Goal: Communication & Community: Answer question/provide support

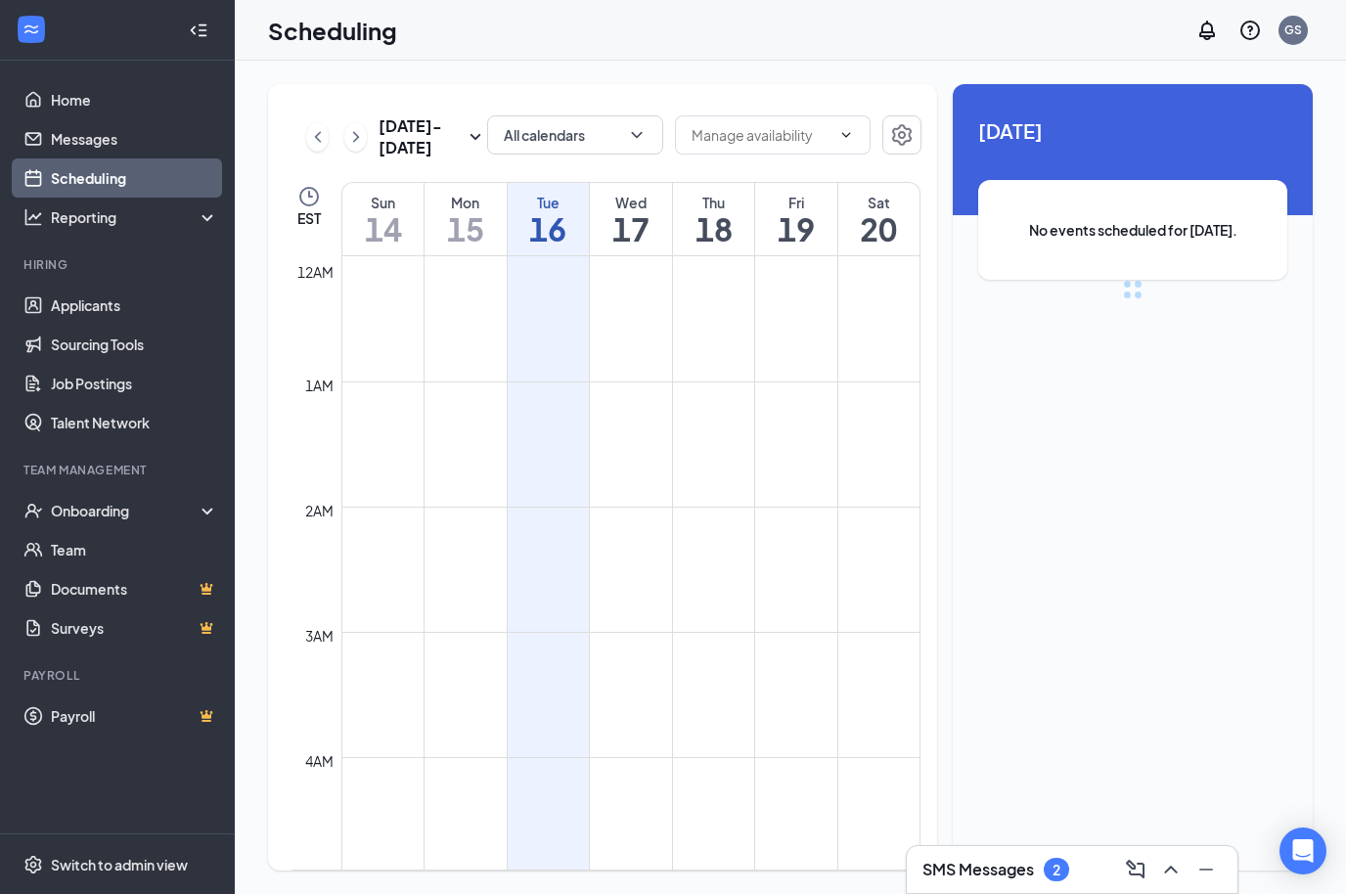
scroll to position [962, 0]
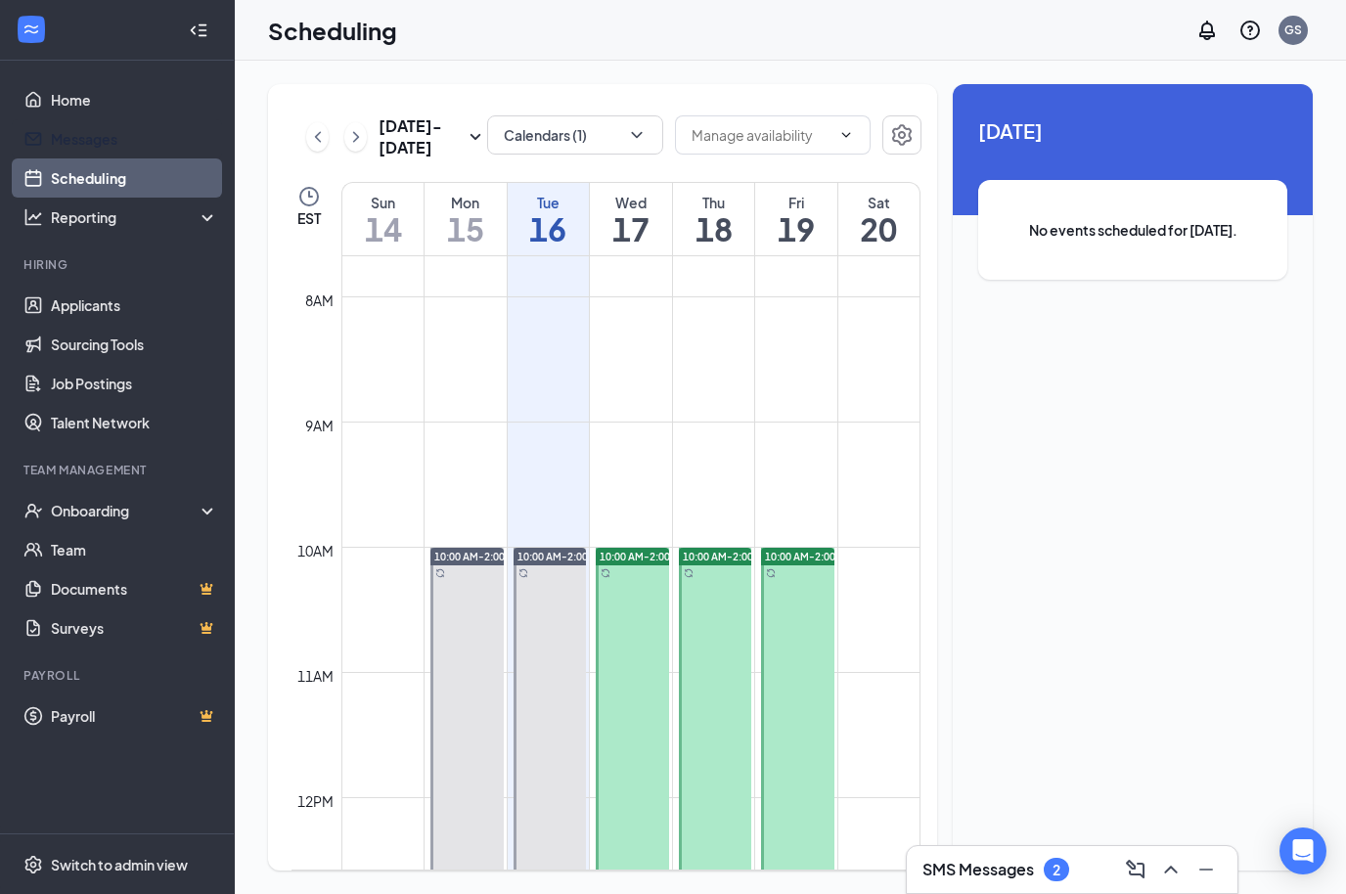
click at [68, 129] on link "Messages" at bounding box center [134, 138] width 167 height 39
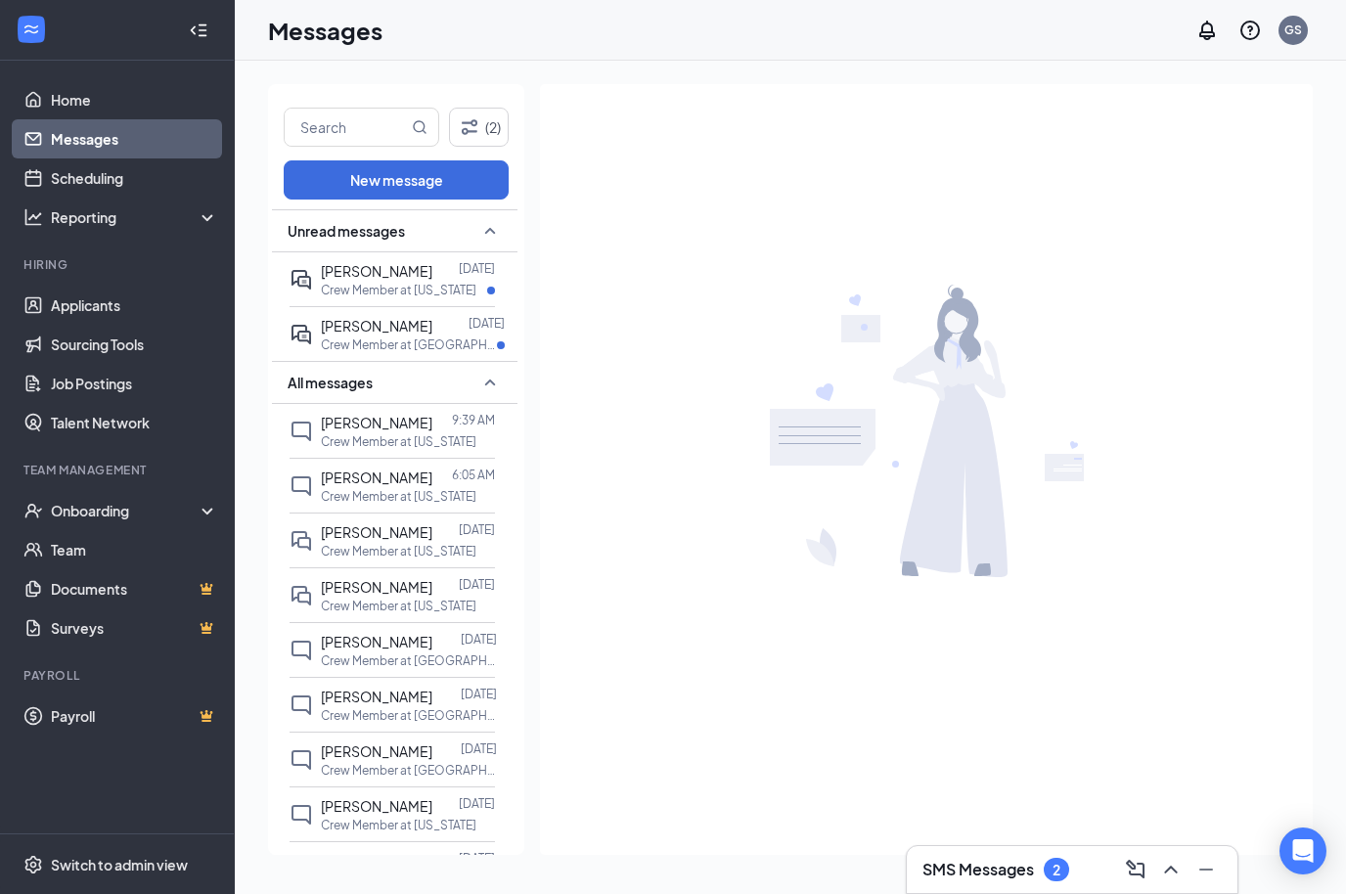
click at [347, 338] on p "Crew Member at [GEOGRAPHIC_DATA]" at bounding box center [409, 344] width 176 height 17
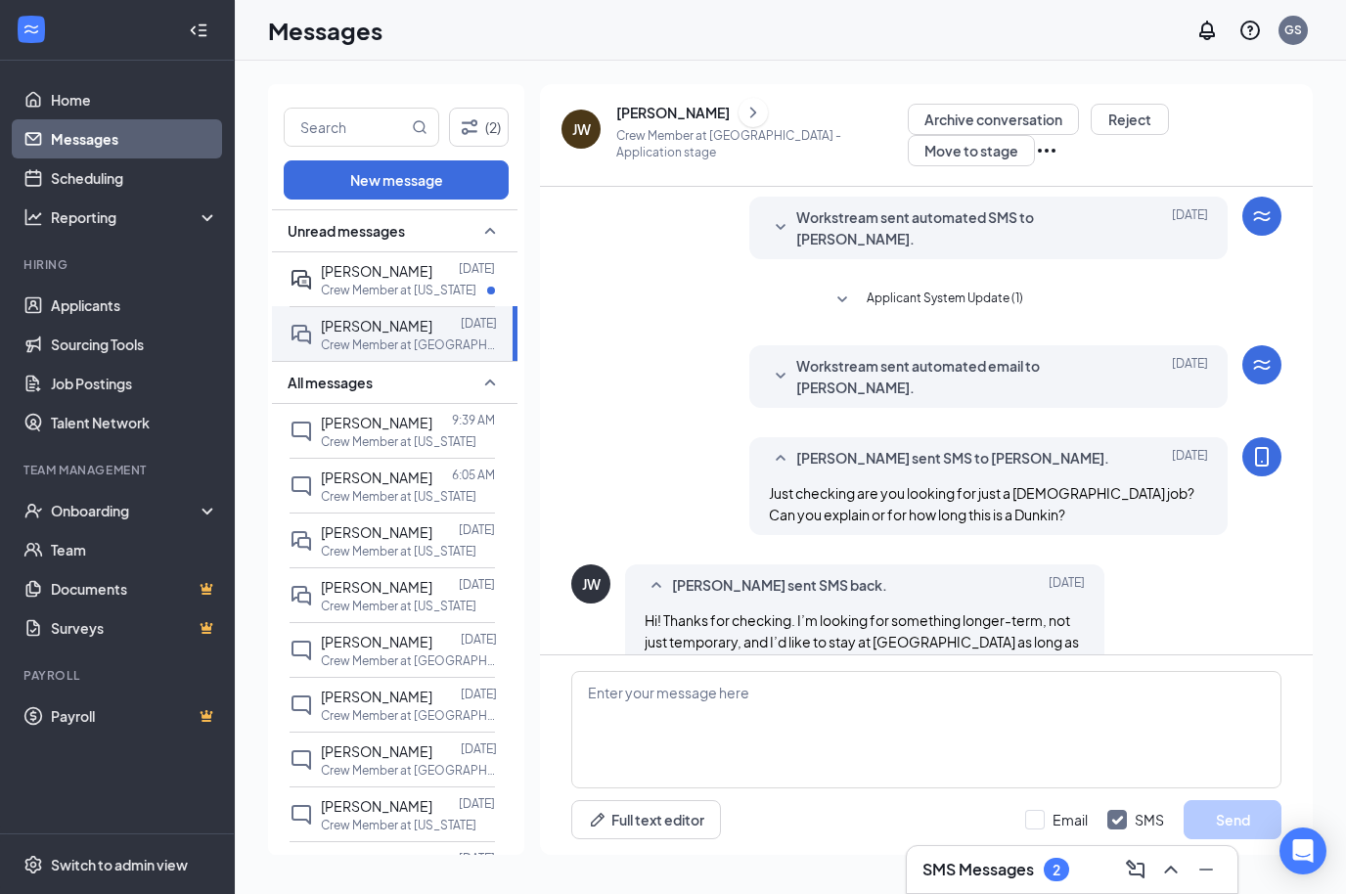
click at [656, 113] on div "[PERSON_NAME]" at bounding box center [672, 113] width 113 height 20
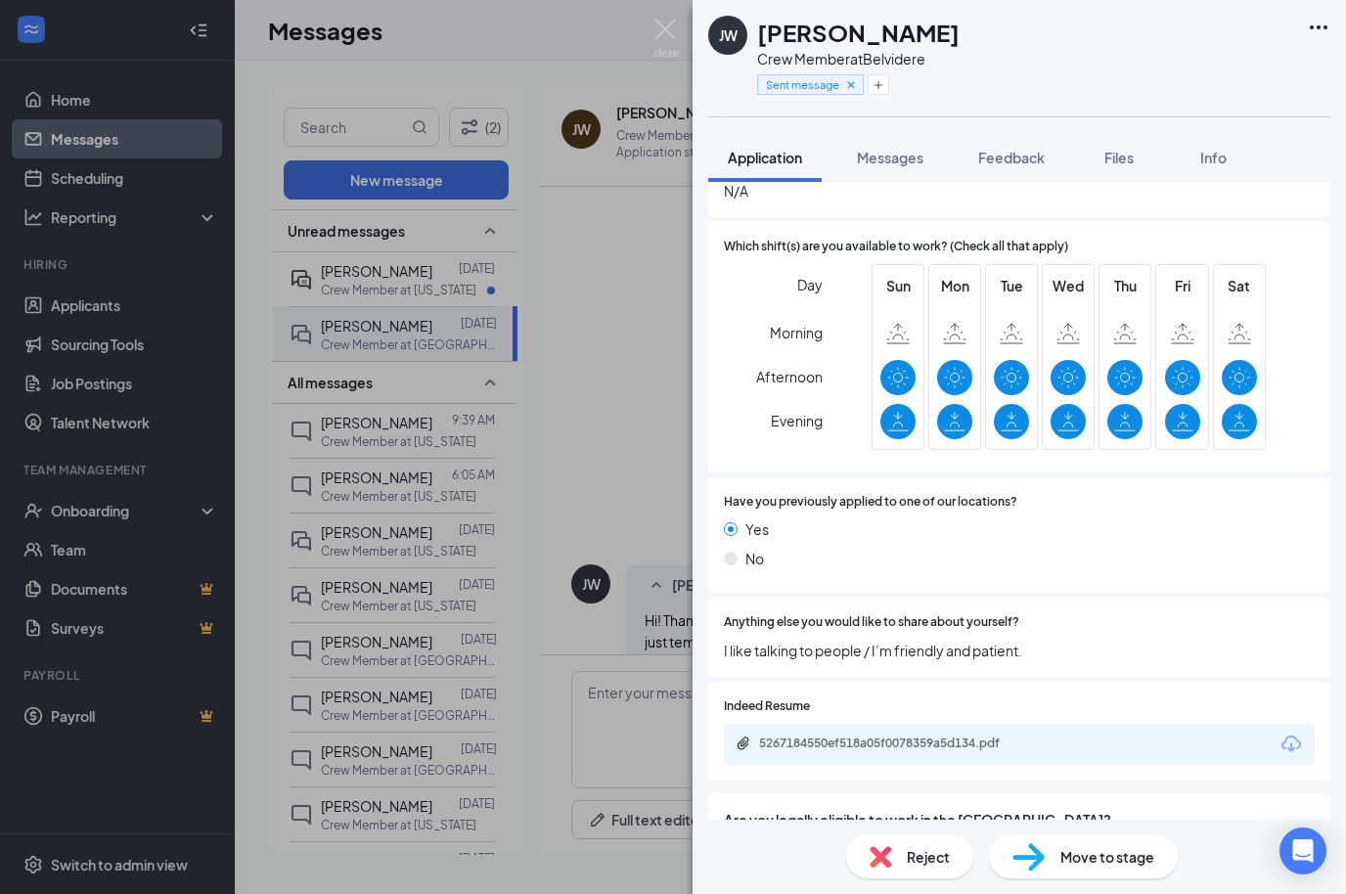
scroll to position [872, 0]
click at [1279, 728] on div "5267184550ef518a05f0078359a5d134.pdf" at bounding box center [1019, 745] width 591 height 41
click at [1280, 734] on icon "Download" at bounding box center [1290, 745] width 23 height 23
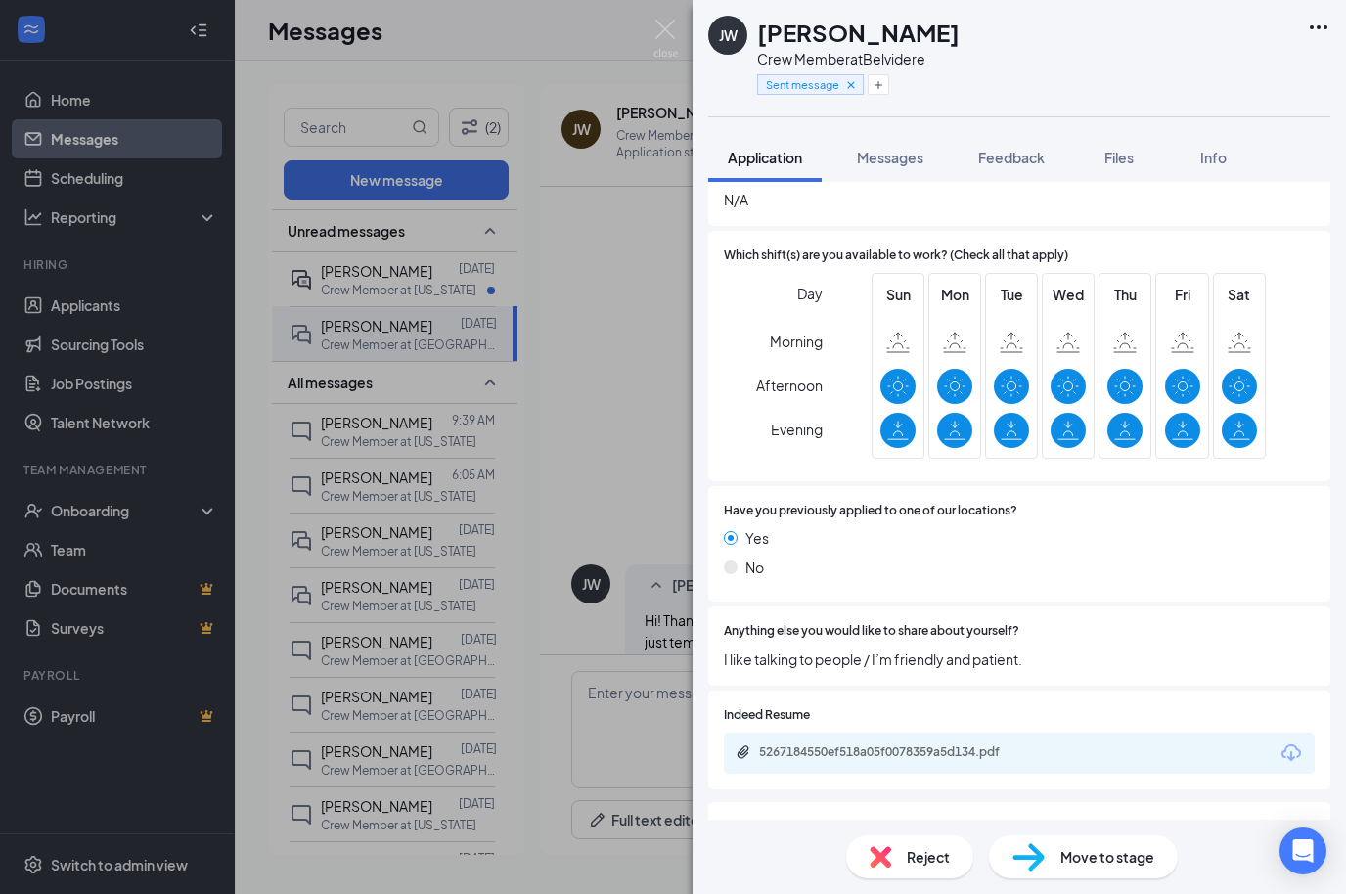
click at [887, 159] on span "Messages" at bounding box center [890, 158] width 67 height 18
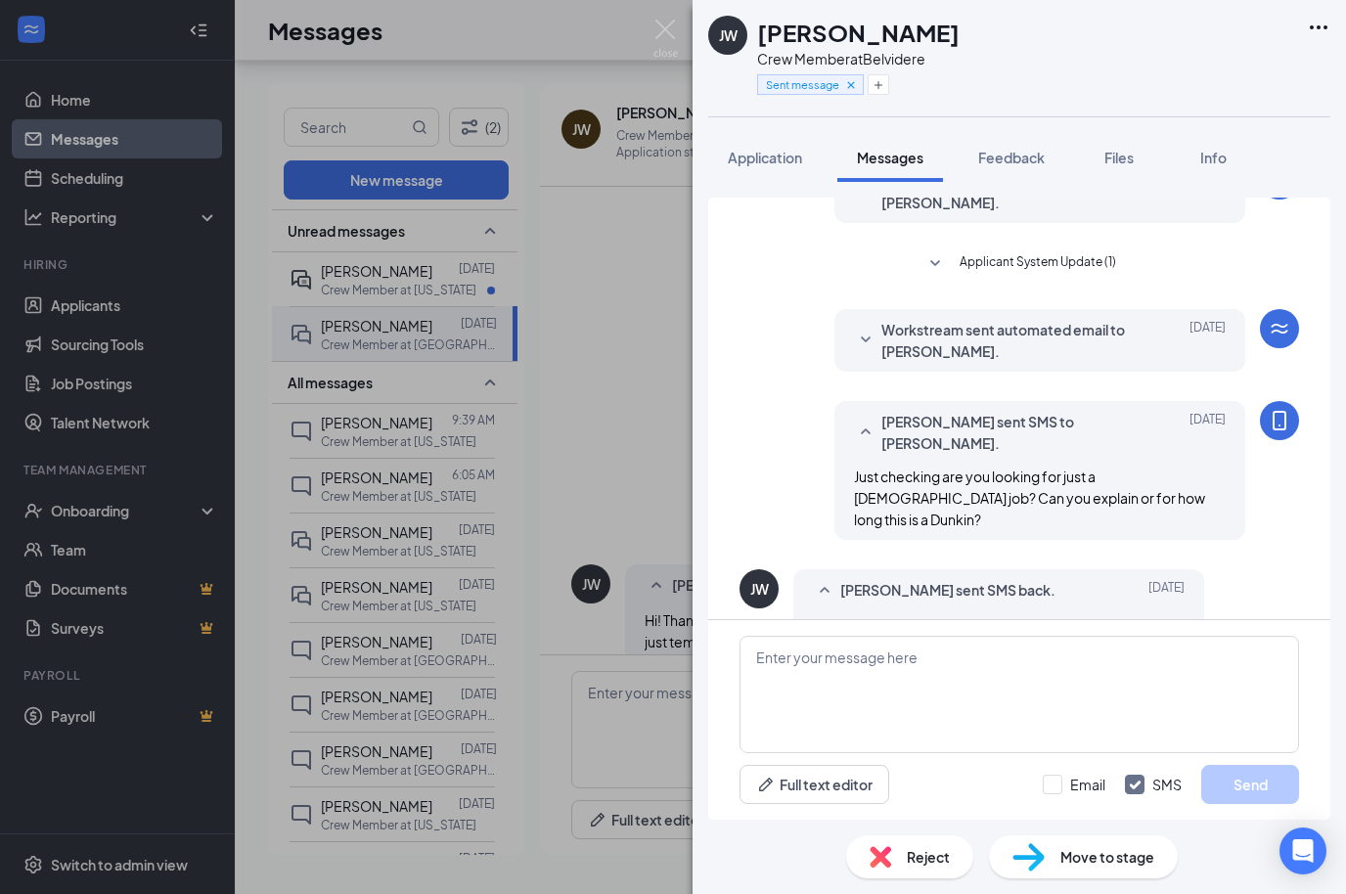
scroll to position [67, 0]
click at [846, 649] on textarea at bounding box center [1018, 694] width 559 height 117
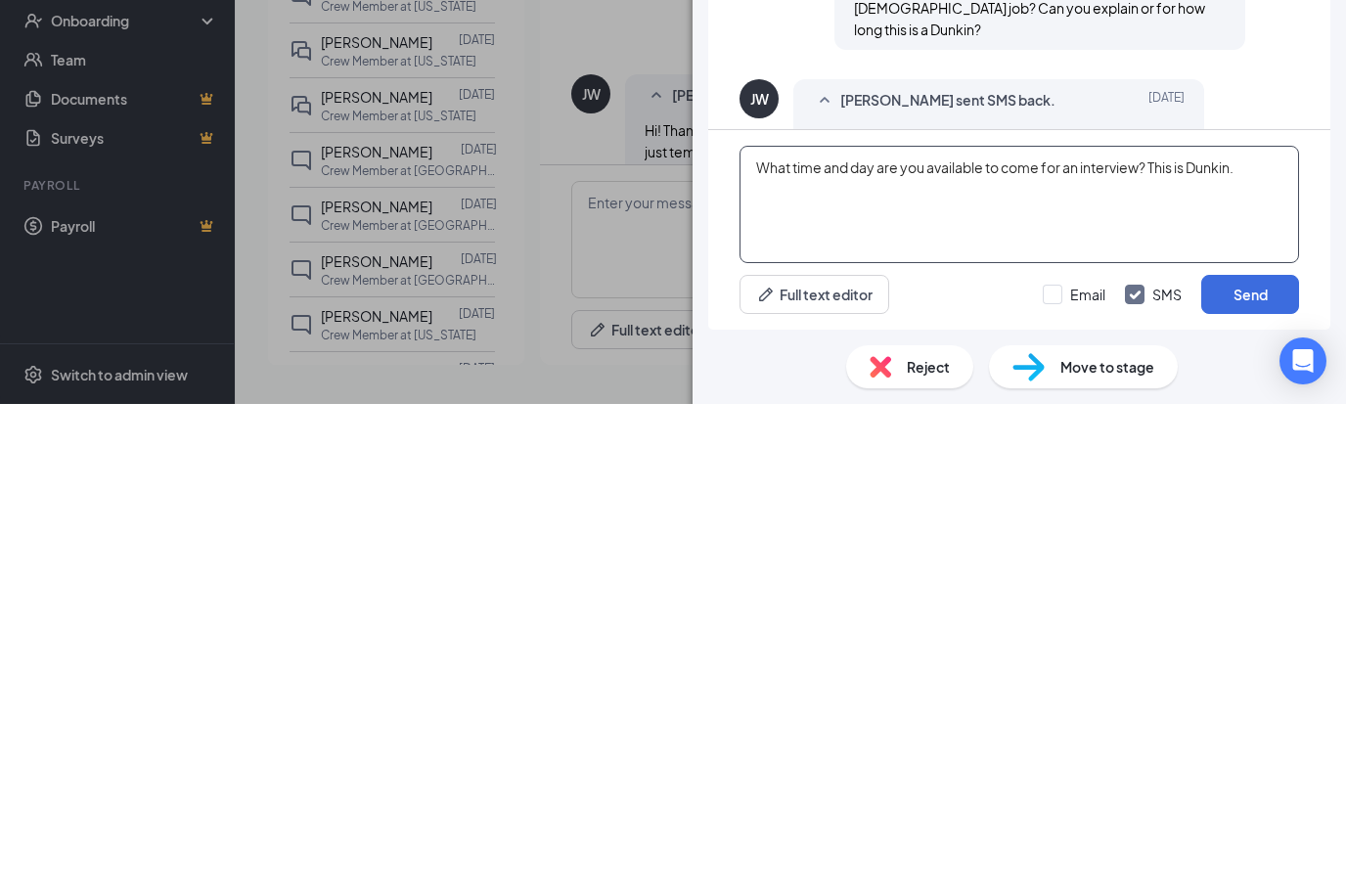
type textarea "What time and day are you available to come for an interview? This is Dunkin."
click at [1244, 765] on button "Send" at bounding box center [1250, 784] width 98 height 39
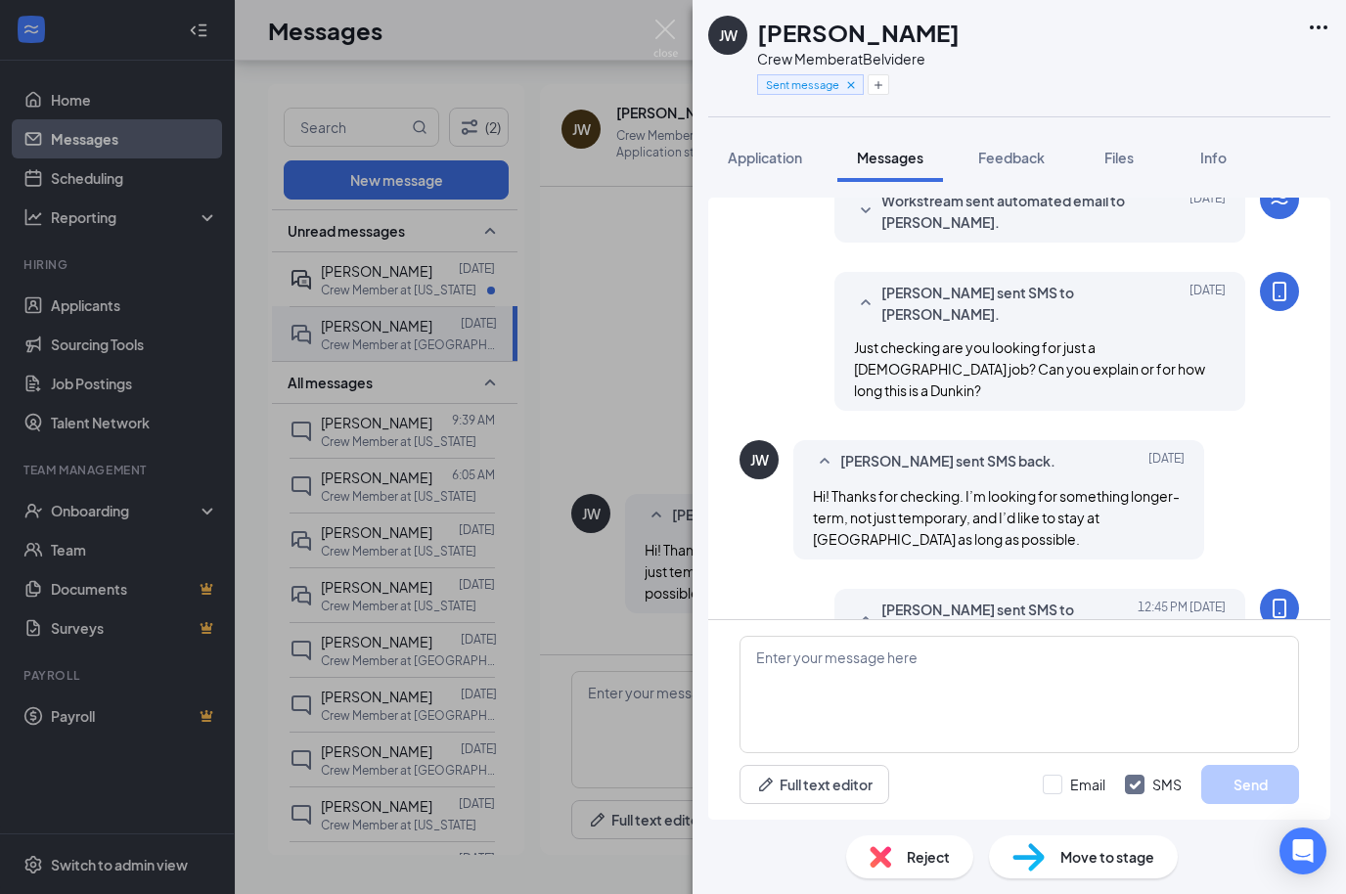
scroll to position [79, 0]
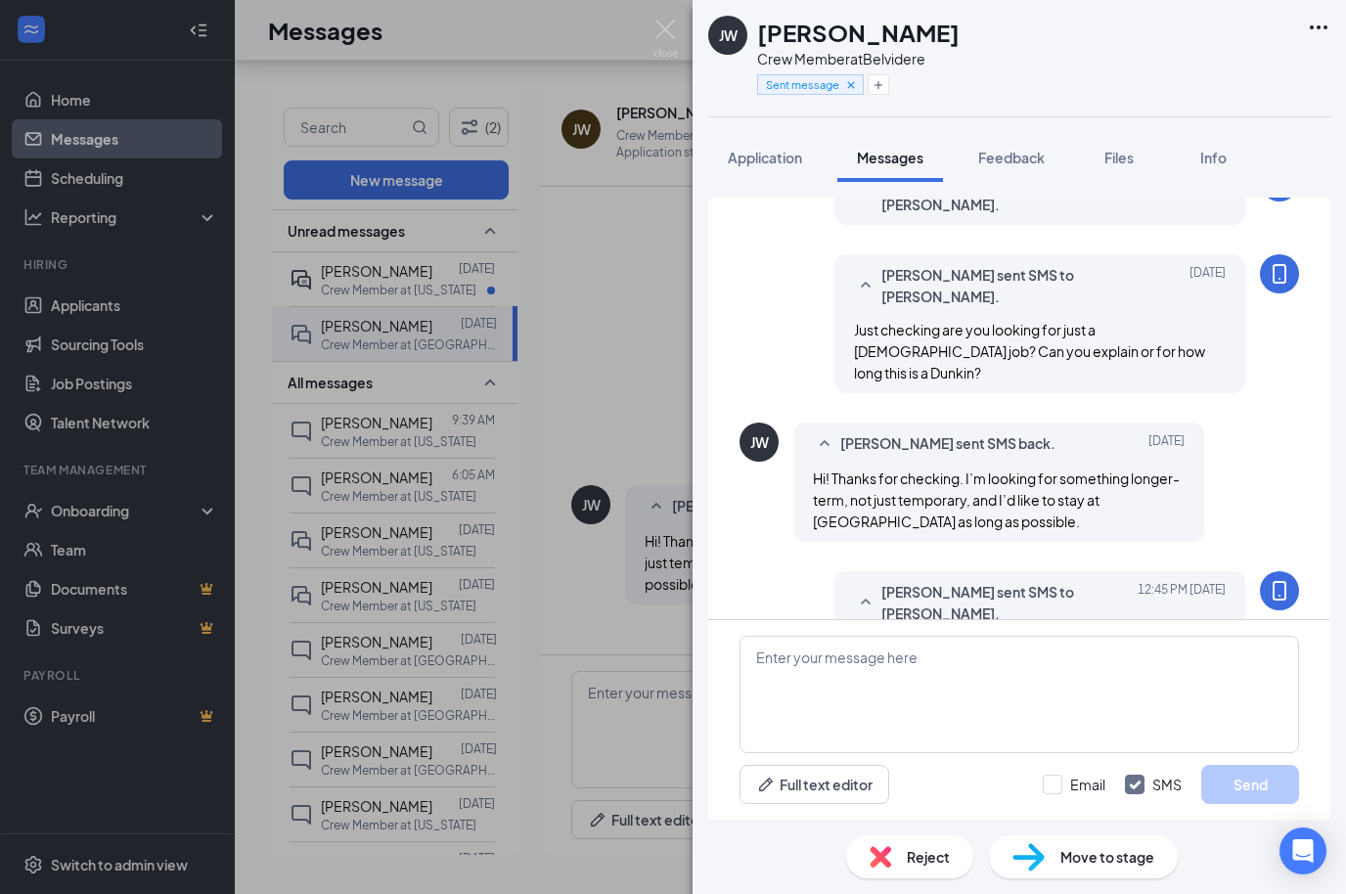
click at [334, 206] on div "[PERSON_NAME] [PERSON_NAME] Crew Member at [GEOGRAPHIC_DATA] Sent message Appli…" at bounding box center [673, 447] width 1346 height 894
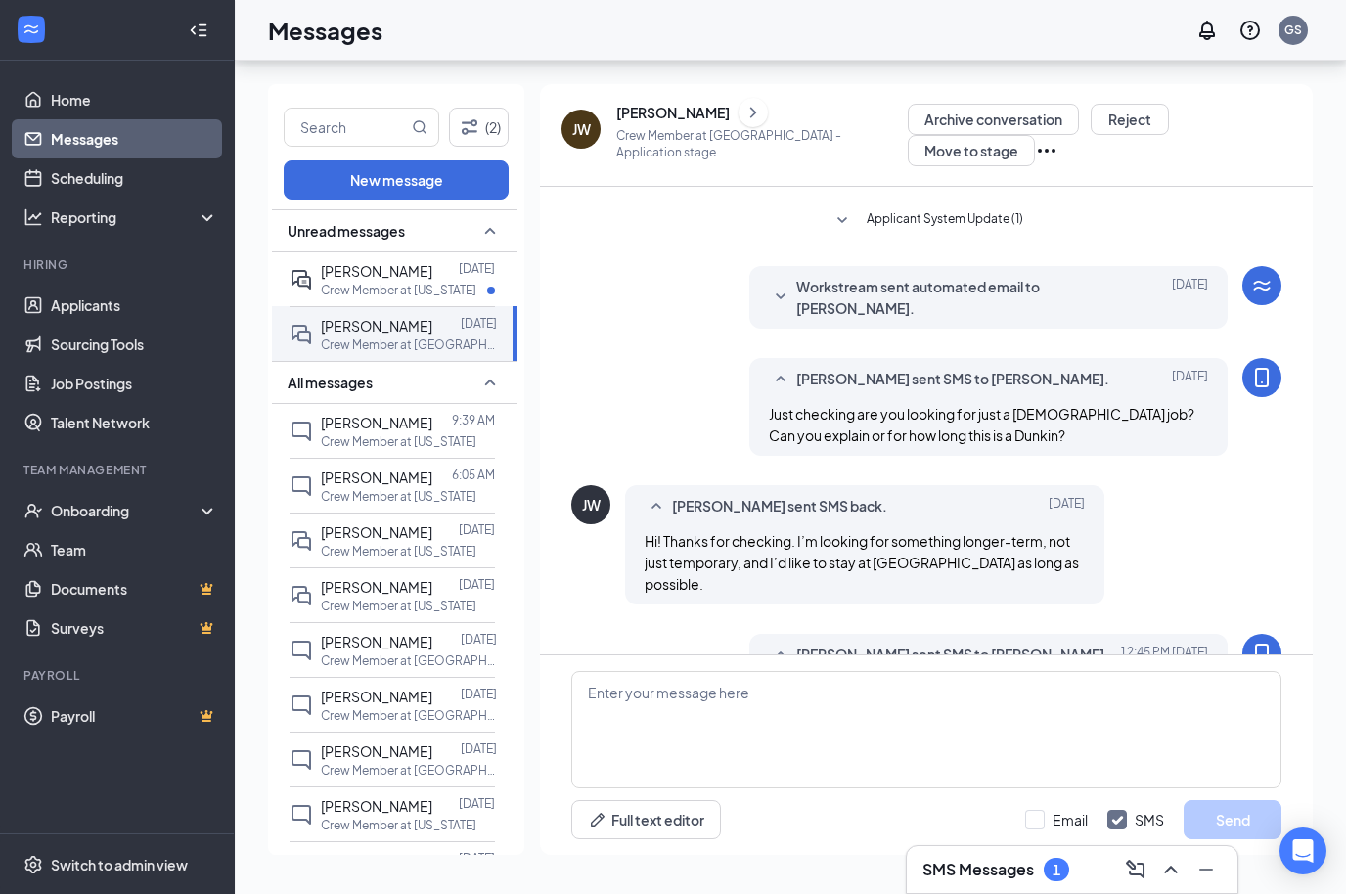
click at [346, 262] on span "[PERSON_NAME]" at bounding box center [377, 271] width 112 height 18
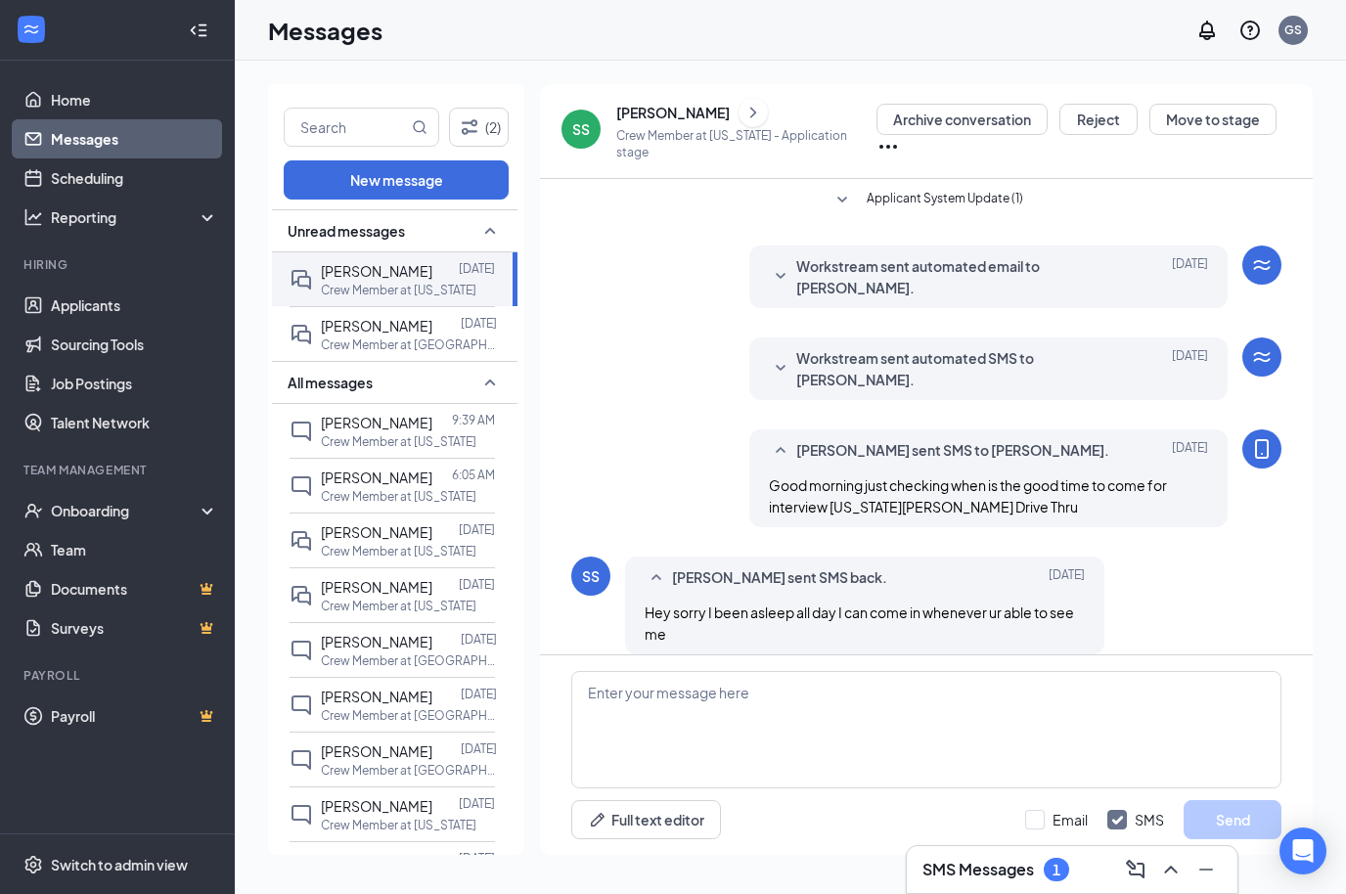
click at [641, 115] on div "[PERSON_NAME]" at bounding box center [672, 113] width 113 height 20
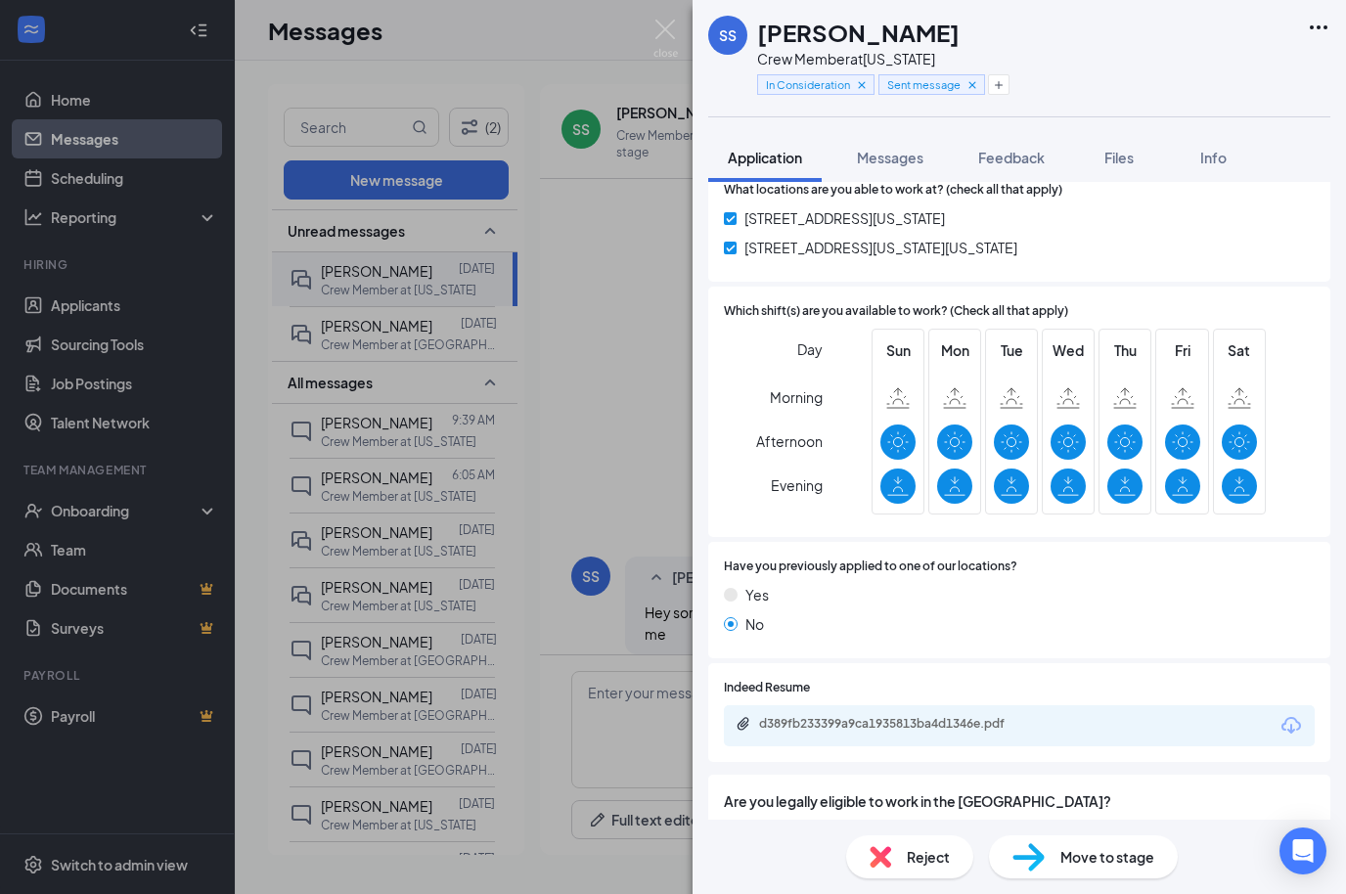
scroll to position [854, 0]
click at [1280, 717] on icon "Download" at bounding box center [1290, 725] width 23 height 23
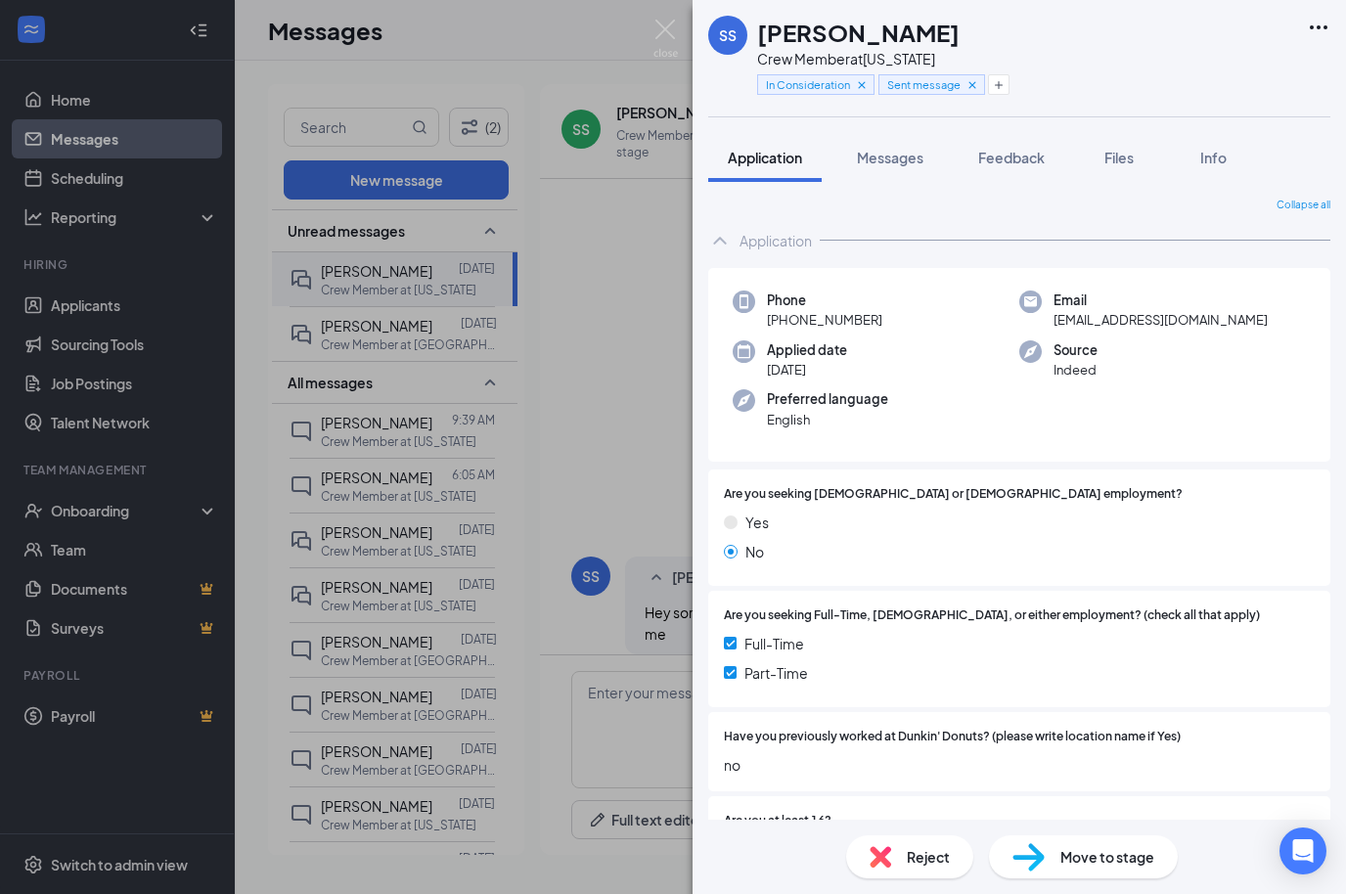
scroll to position [-3, 0]
click at [894, 159] on span "Messages" at bounding box center [890, 158] width 67 height 18
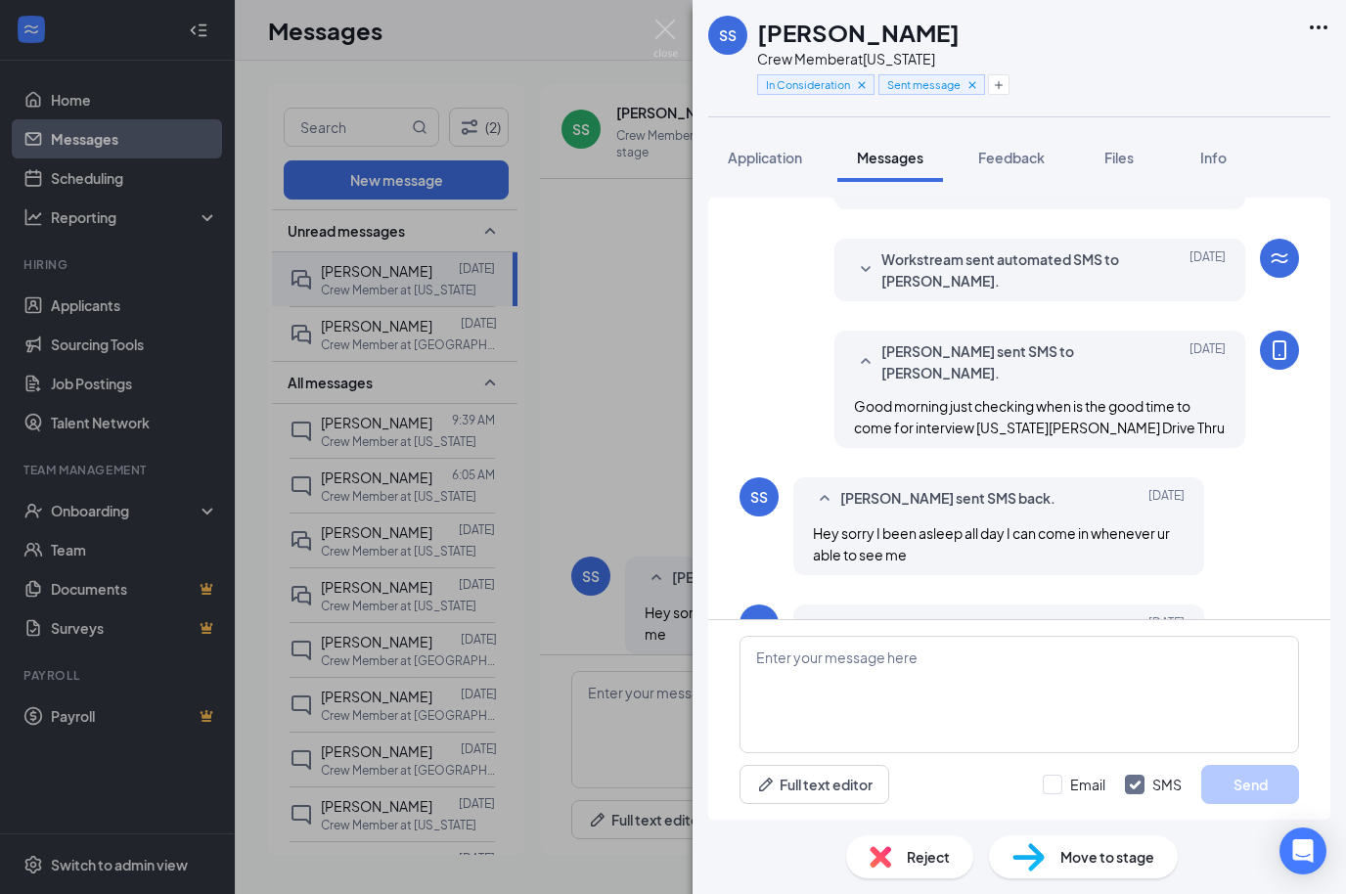
scroll to position [67, 0]
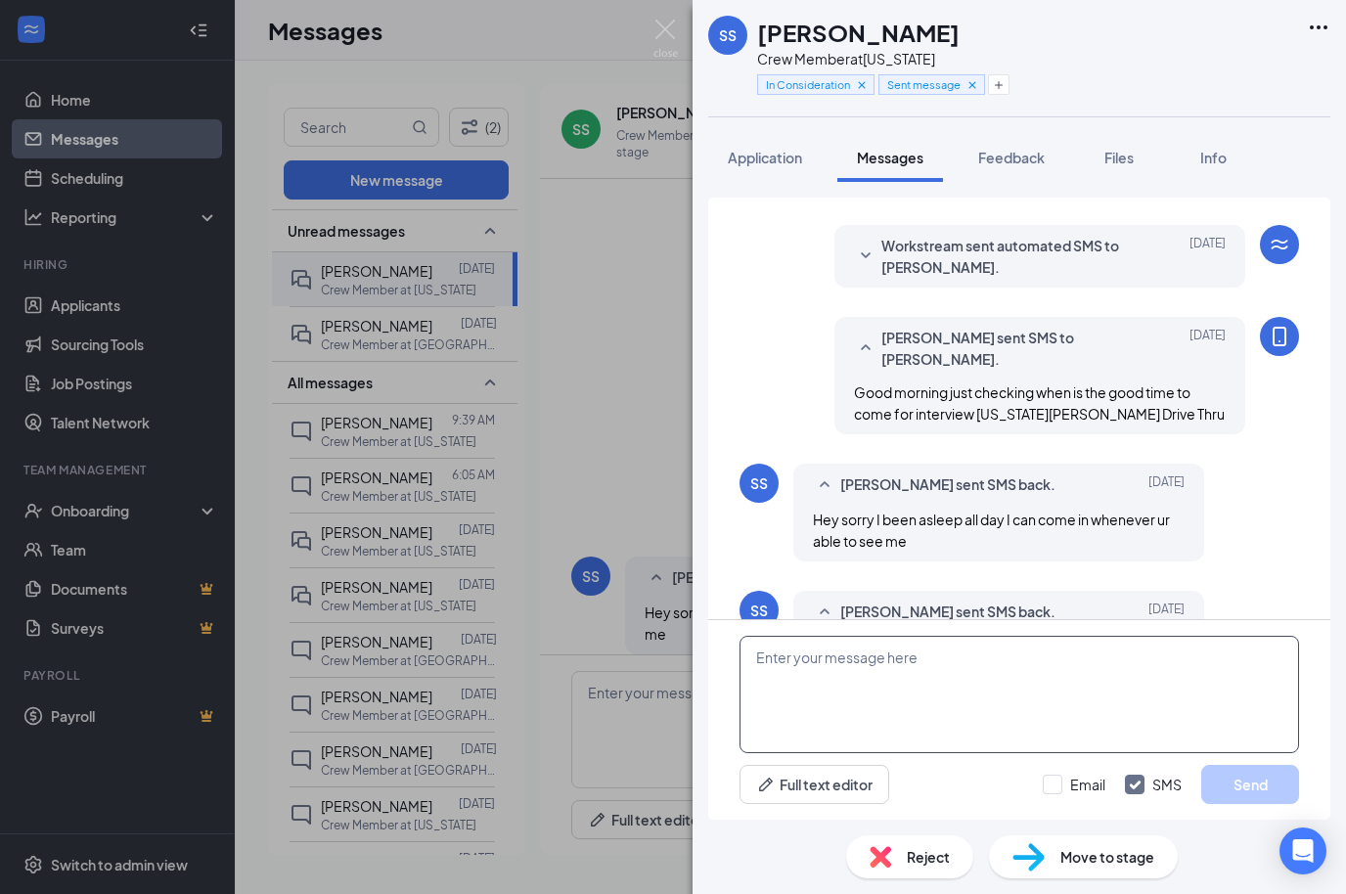
click at [1050, 673] on textarea at bounding box center [1018, 694] width 559 height 117
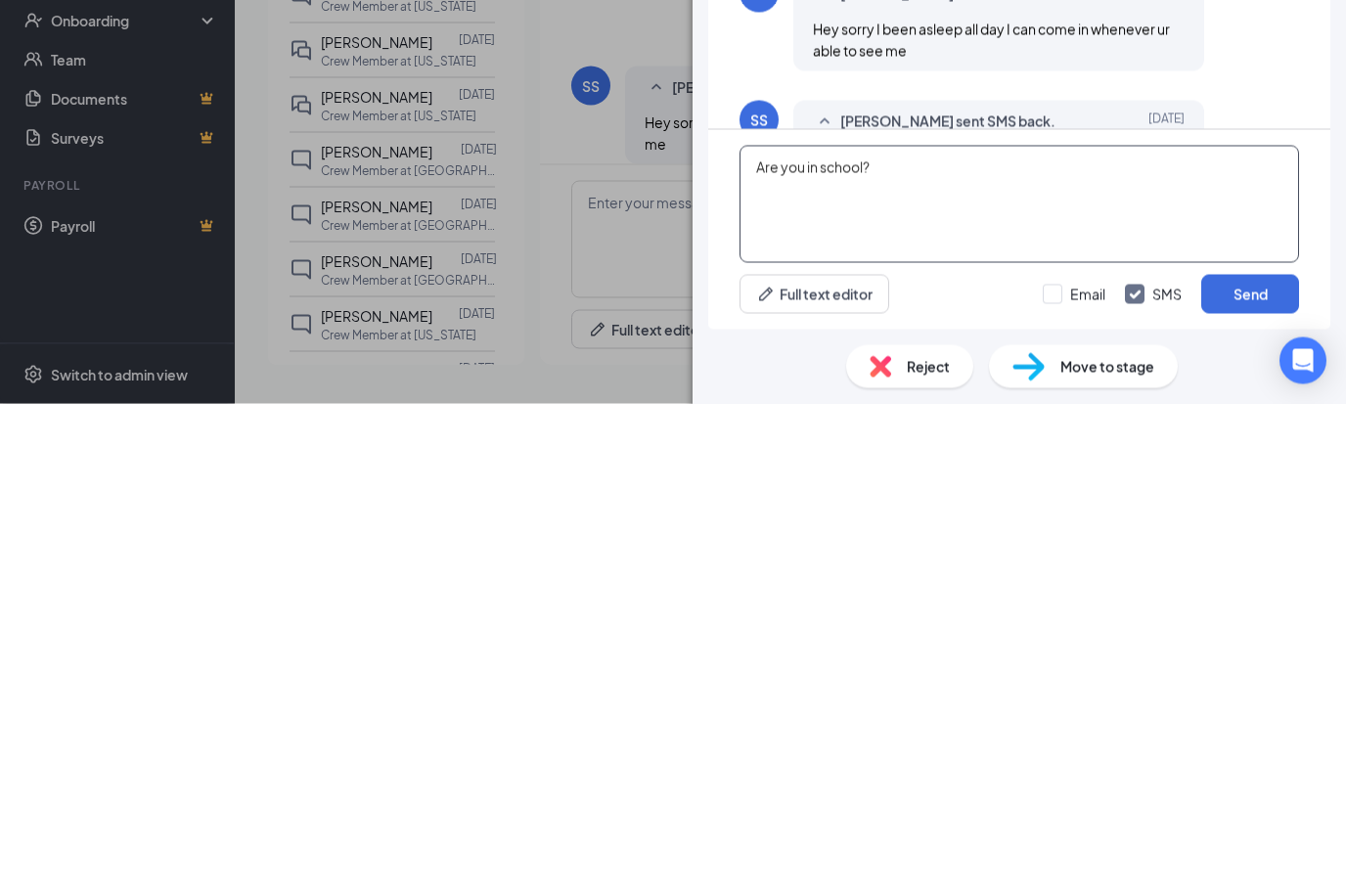
type textarea "Are you in school?"
click at [1232, 765] on button "Send" at bounding box center [1250, 784] width 98 height 39
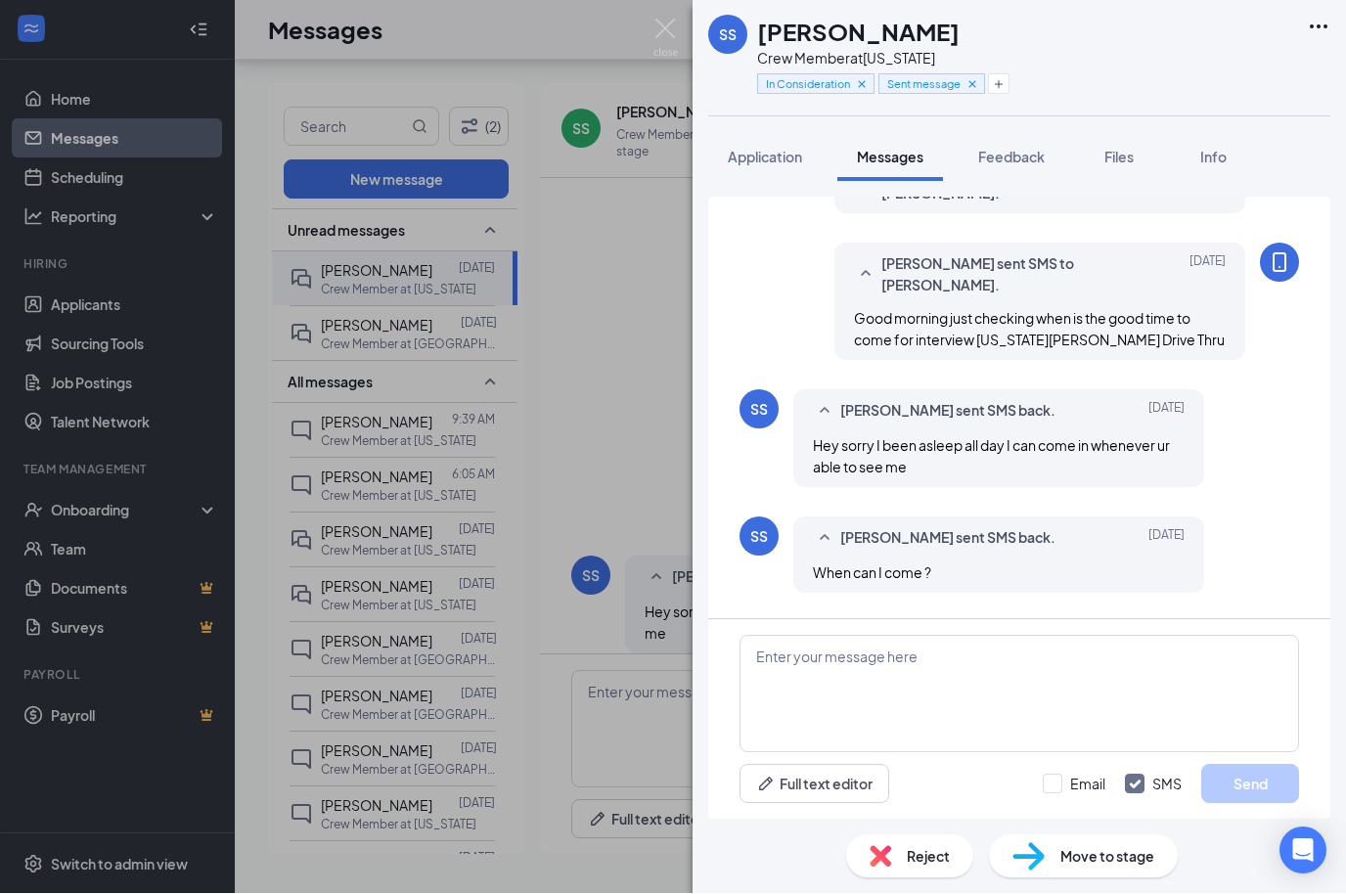
scroll to position [256, 0]
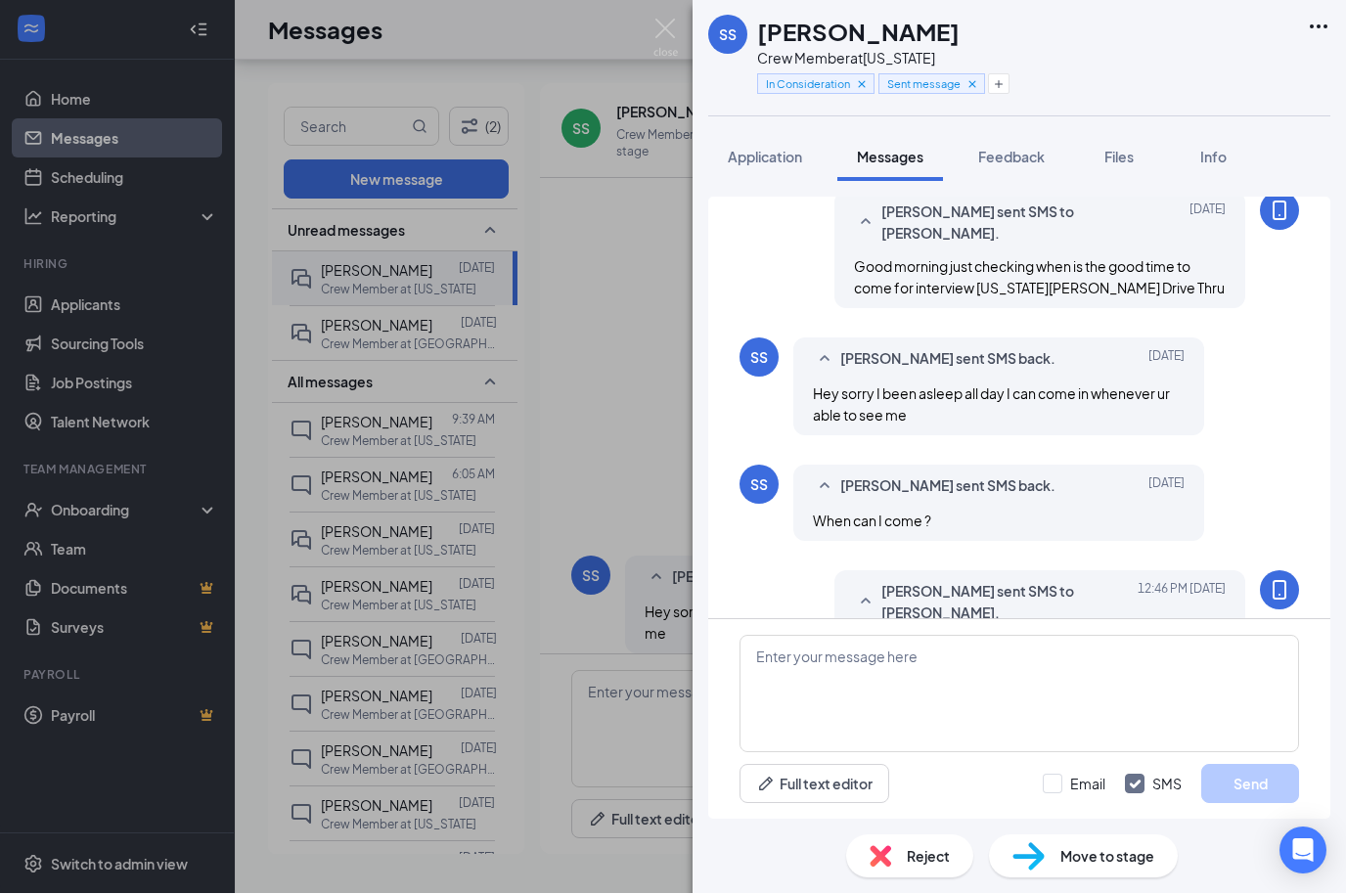
click at [59, 240] on div "SS [PERSON_NAME] Crew Member at [US_STATE] In Consideration Sent message Applic…" at bounding box center [673, 447] width 1346 height 894
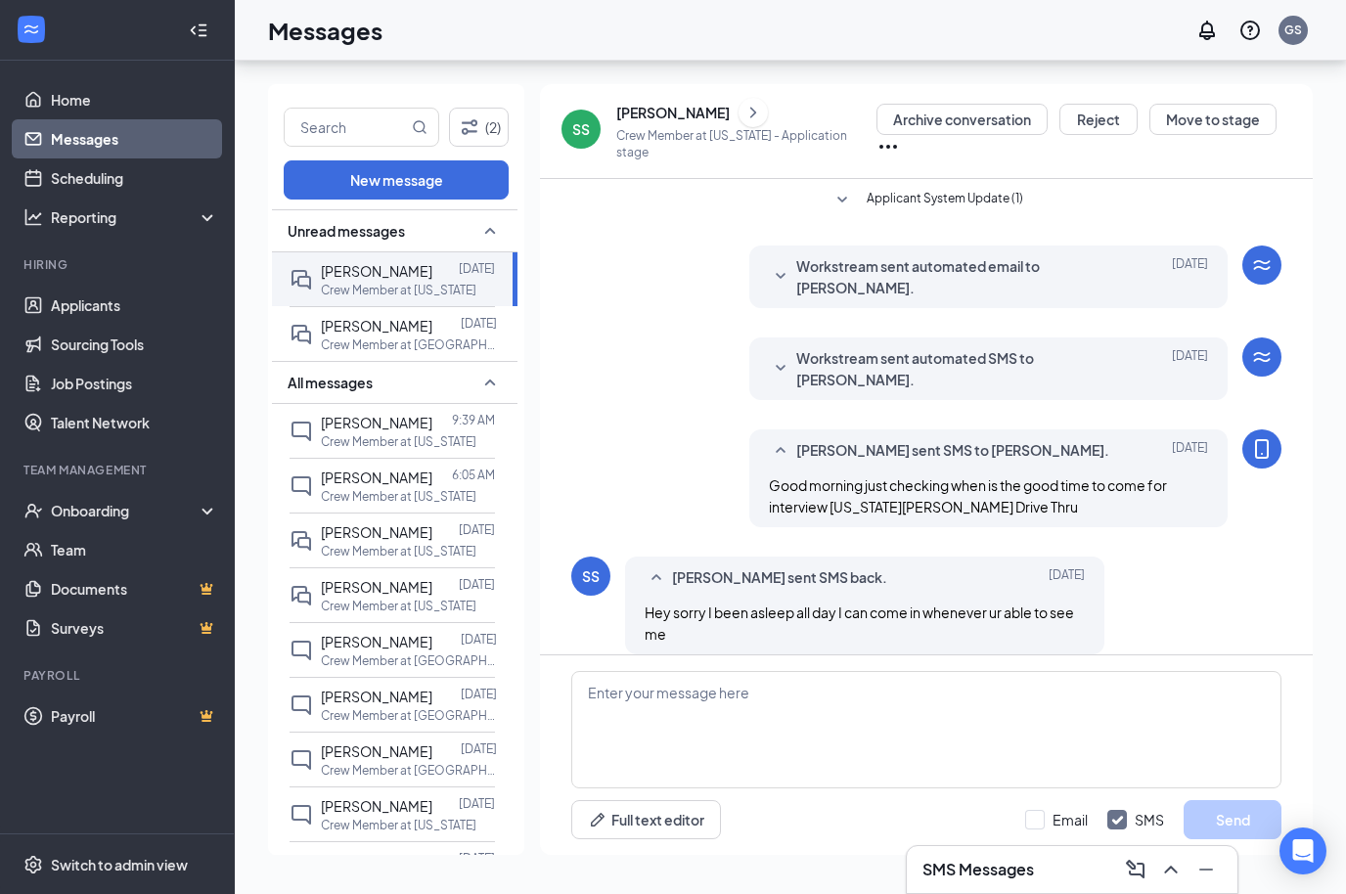
click at [72, 286] on link "Applicants" at bounding box center [134, 305] width 167 height 39
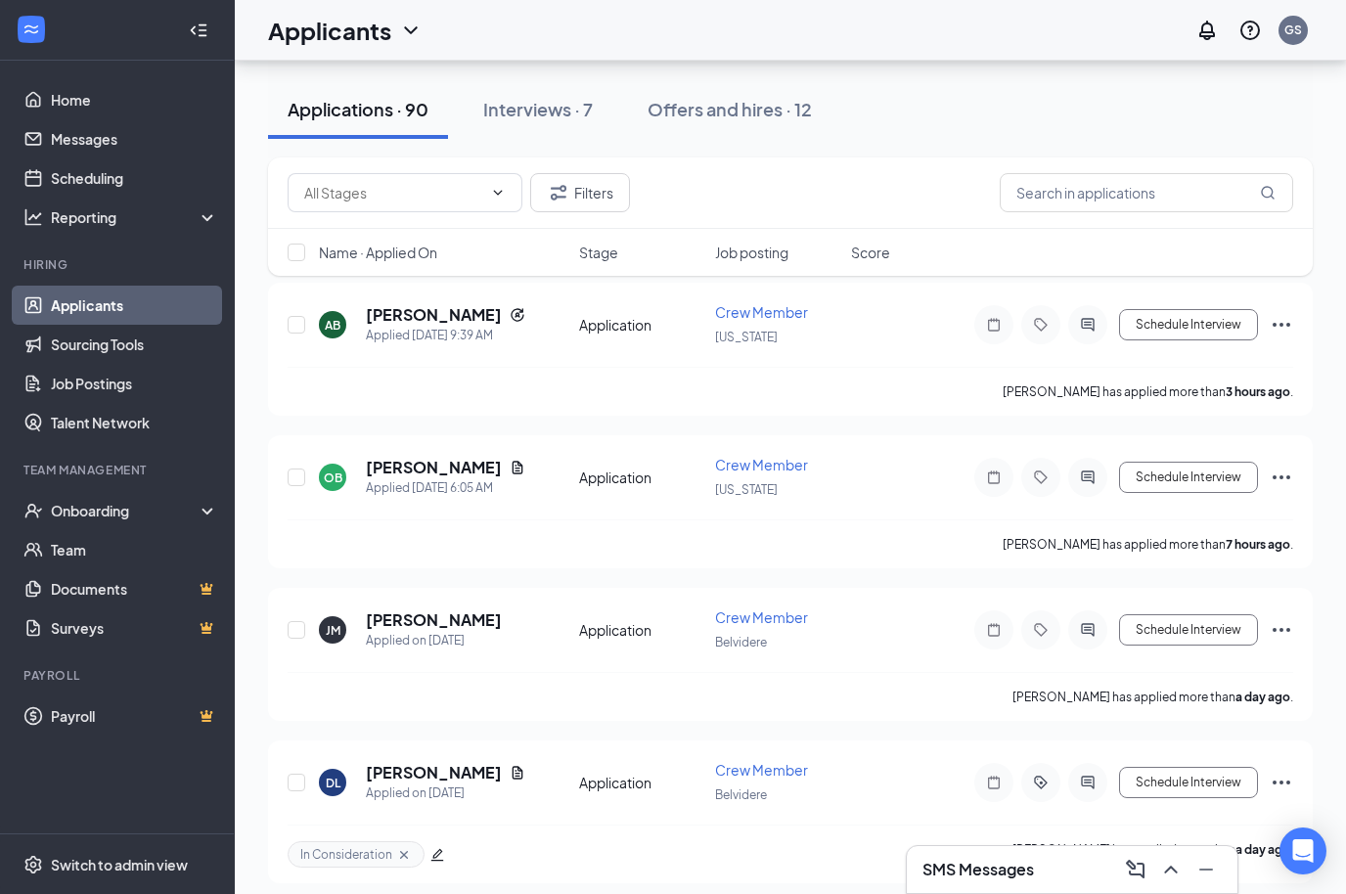
scroll to position [123, 0]
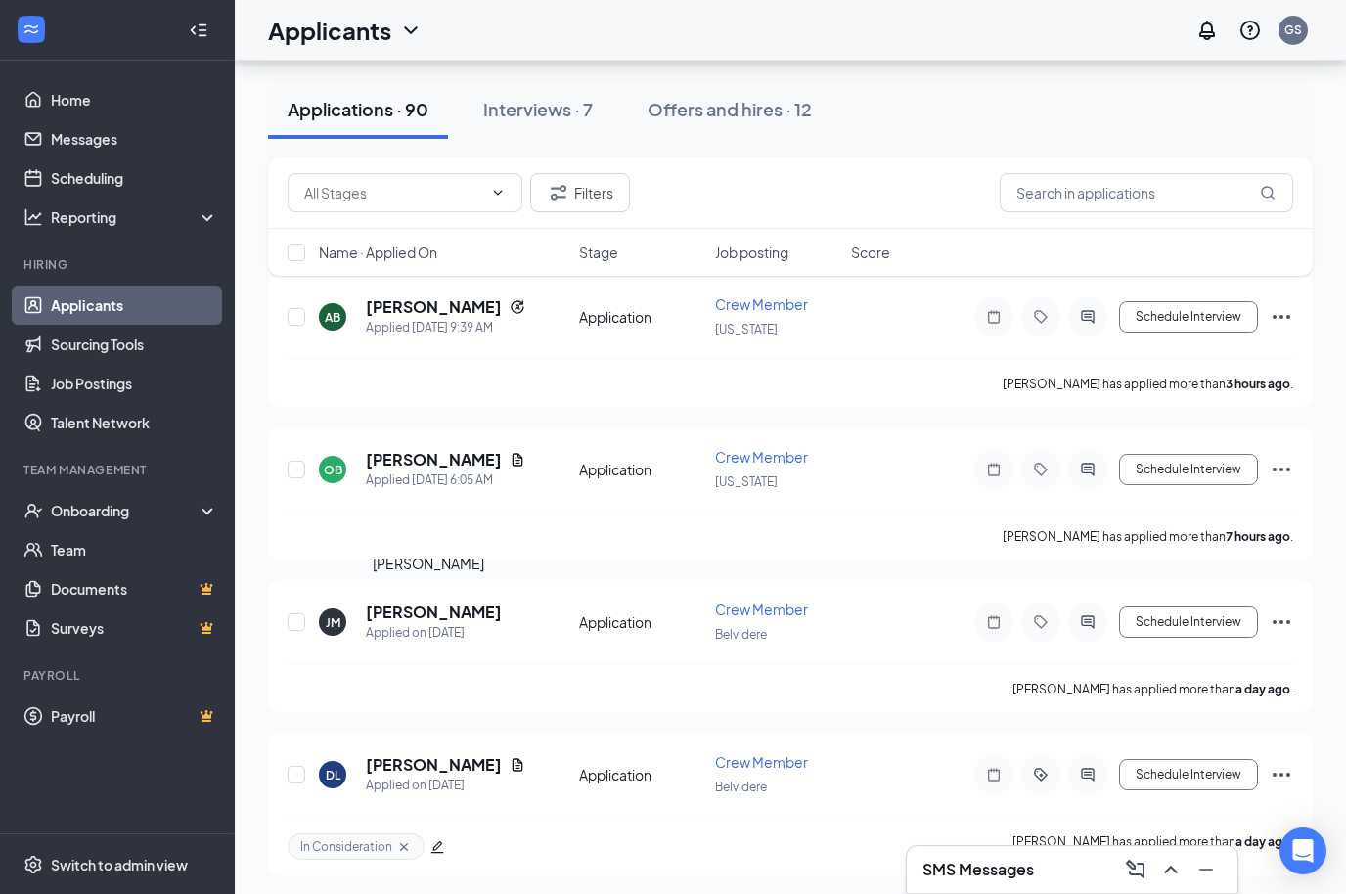
click at [410, 614] on h5 "[PERSON_NAME]" at bounding box center [434, 613] width 136 height 22
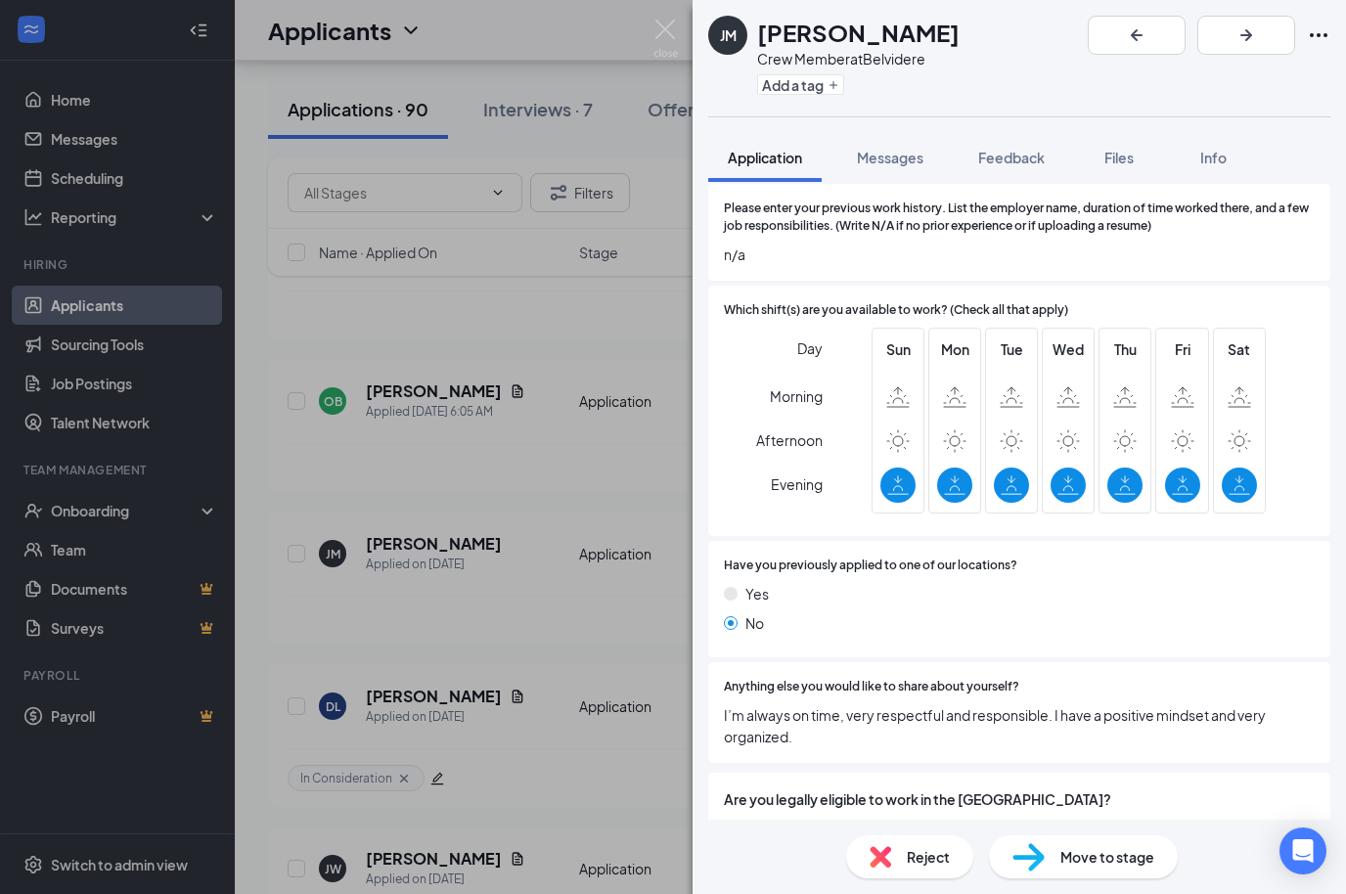
scroll to position [733, 0]
click at [401, 446] on div "[PERSON_NAME] [PERSON_NAME] Crew Member at [GEOGRAPHIC_DATA] Add a tag Applicat…" at bounding box center [673, 447] width 1346 height 894
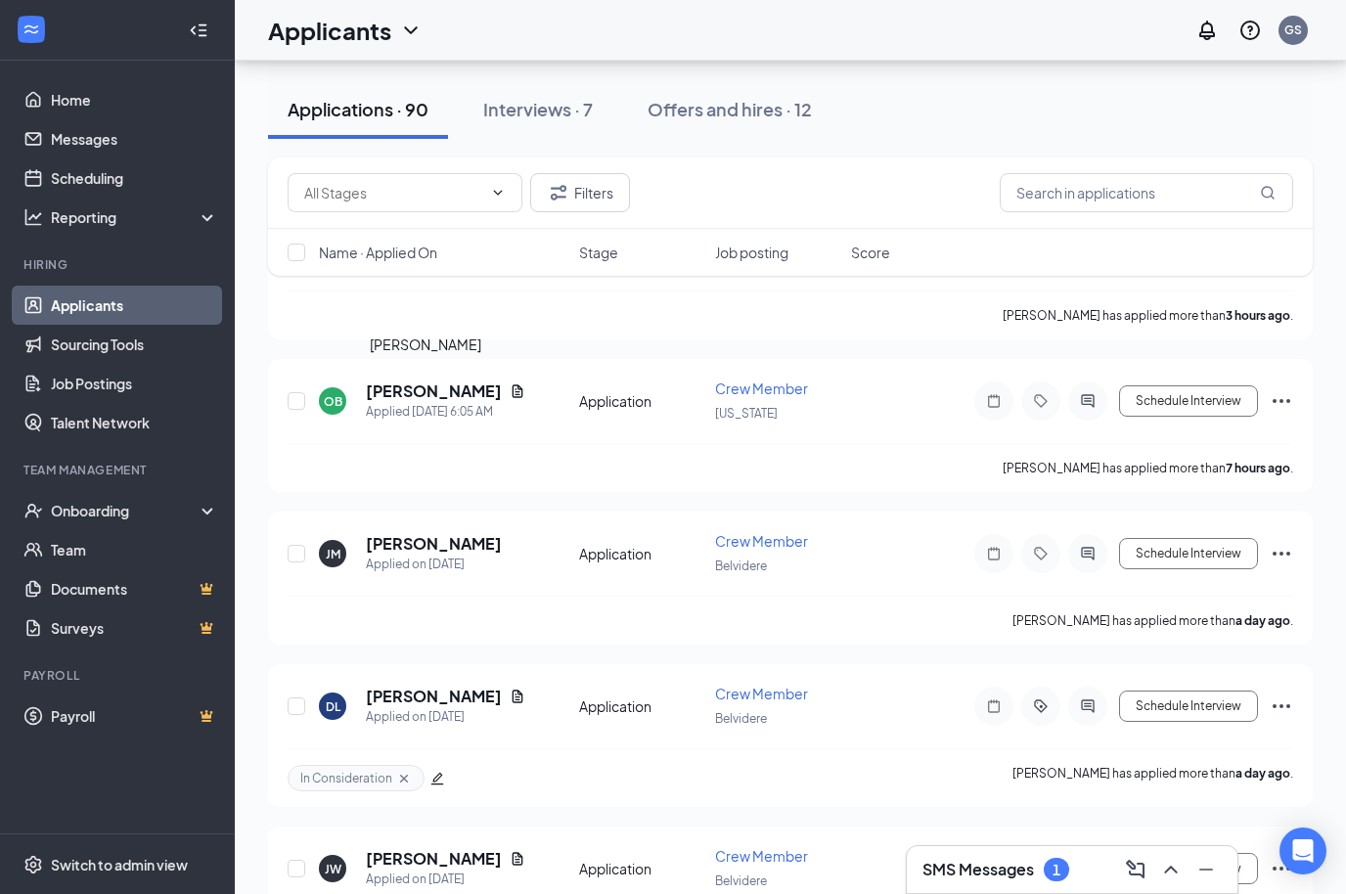
click at [402, 387] on h5 "[PERSON_NAME]" at bounding box center [434, 391] width 136 height 22
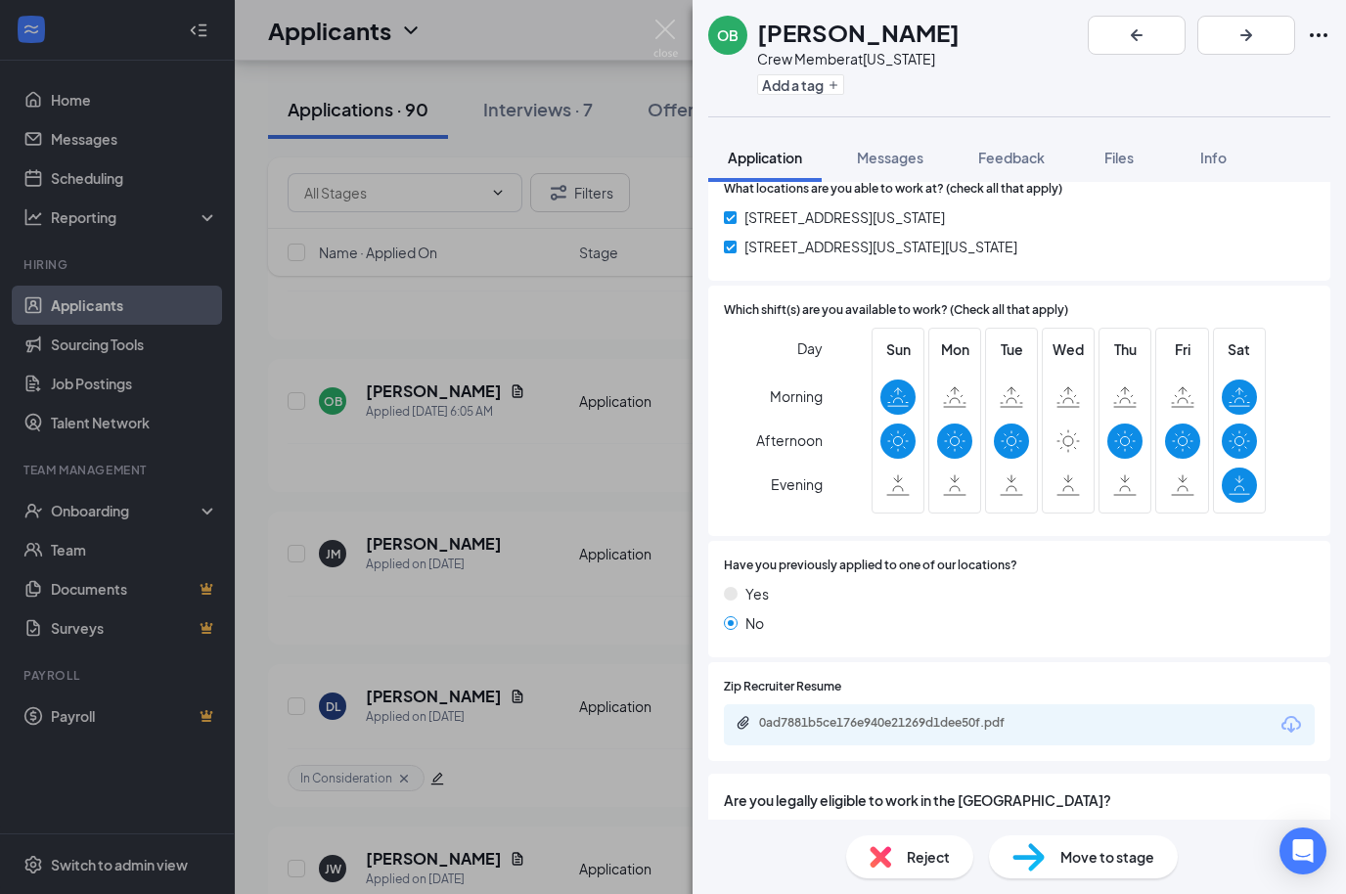
scroll to position [854, 0]
click at [1286, 719] on icon "Download" at bounding box center [1290, 725] width 23 height 23
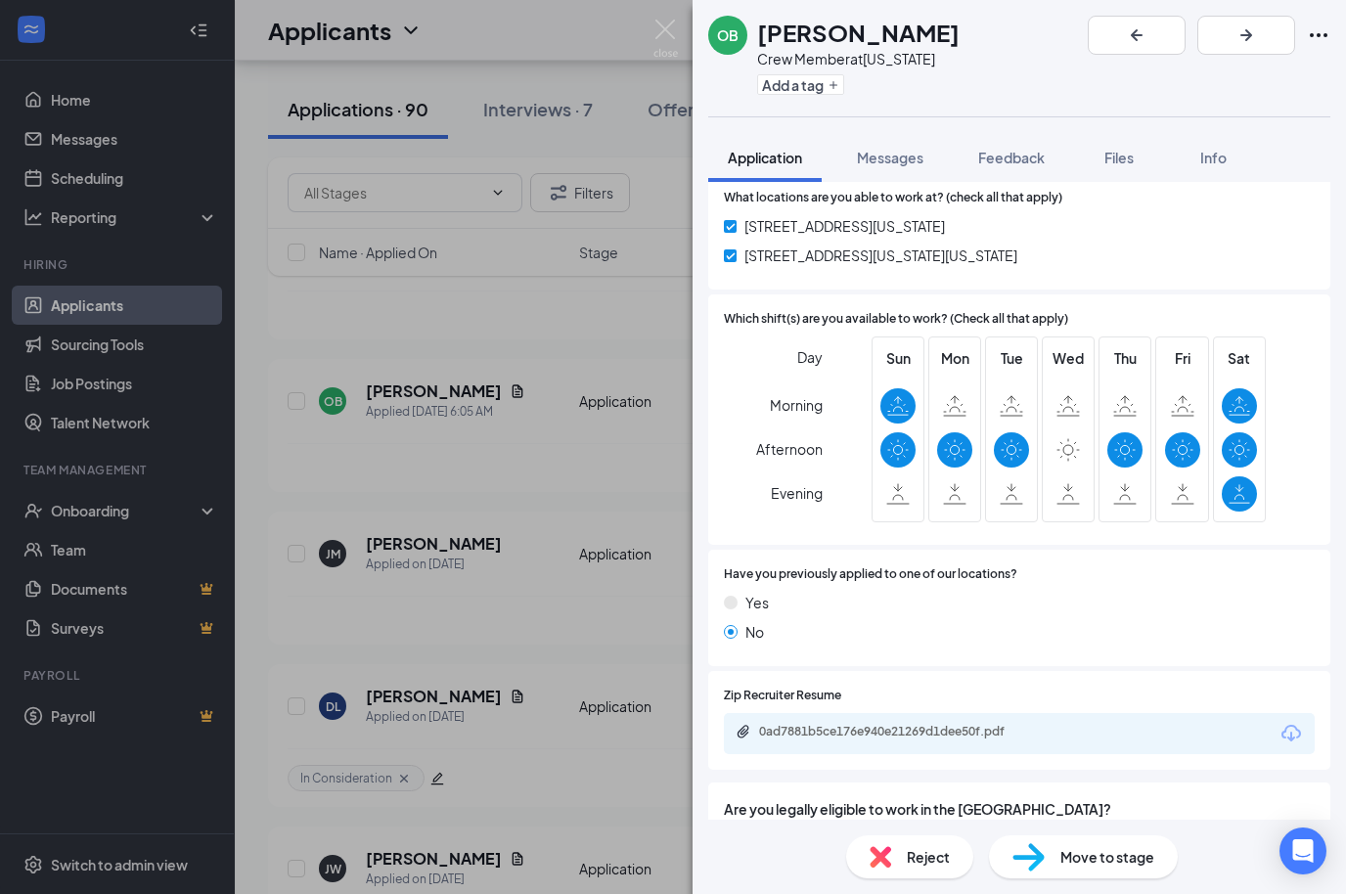
click at [633, 483] on div "OB [PERSON_NAME] Crew Member at [US_STATE] Add a tag Application Messages Feedb…" at bounding box center [673, 447] width 1346 height 894
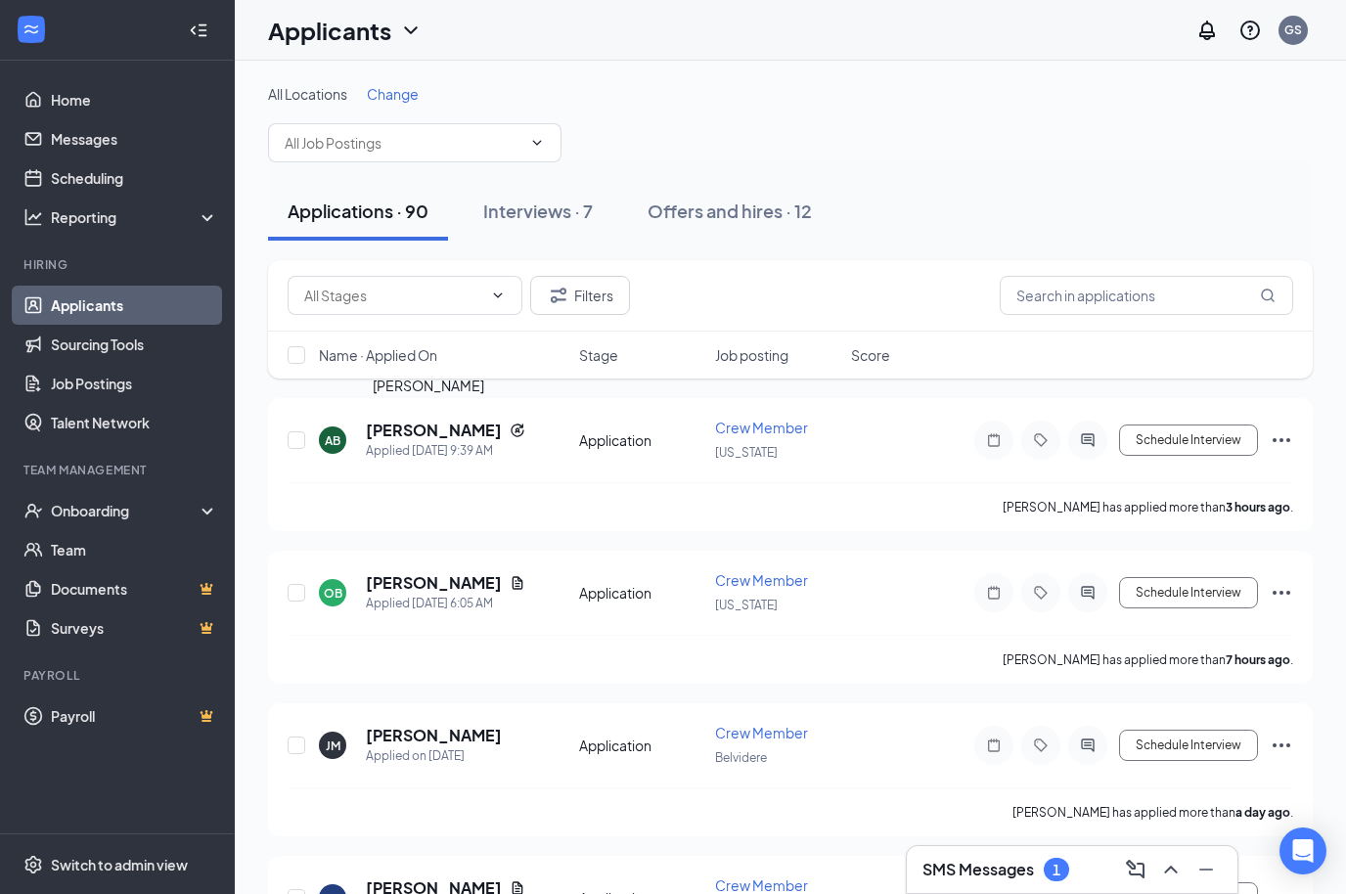
click at [401, 434] on h5 "[PERSON_NAME]" at bounding box center [434, 431] width 136 height 22
